Goal: Navigation & Orientation: Understand site structure

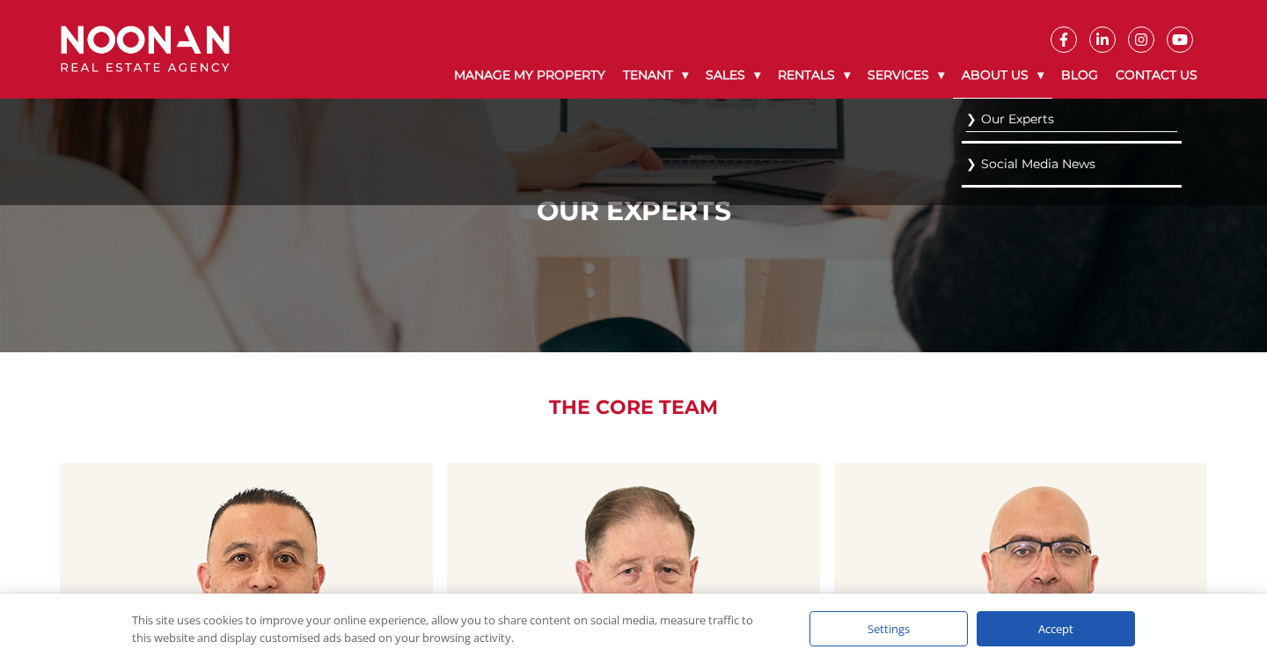
click at [1009, 77] on link "About Us" at bounding box center [1002, 76] width 99 height 46
click at [1002, 71] on link "About Us" at bounding box center [1002, 76] width 99 height 46
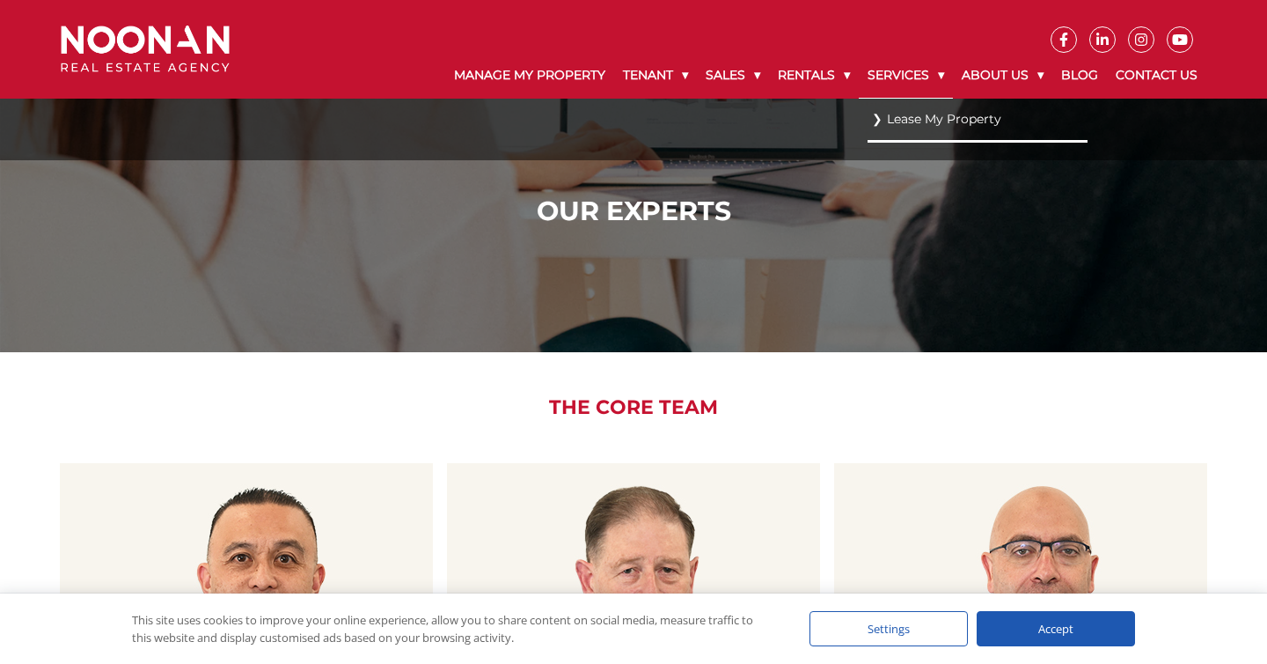
click at [902, 74] on link "Services" at bounding box center [906, 76] width 94 height 46
click at [902, 75] on link "Services" at bounding box center [906, 76] width 94 height 46
